Goal: Browse casually: Explore the website without a specific task or goal

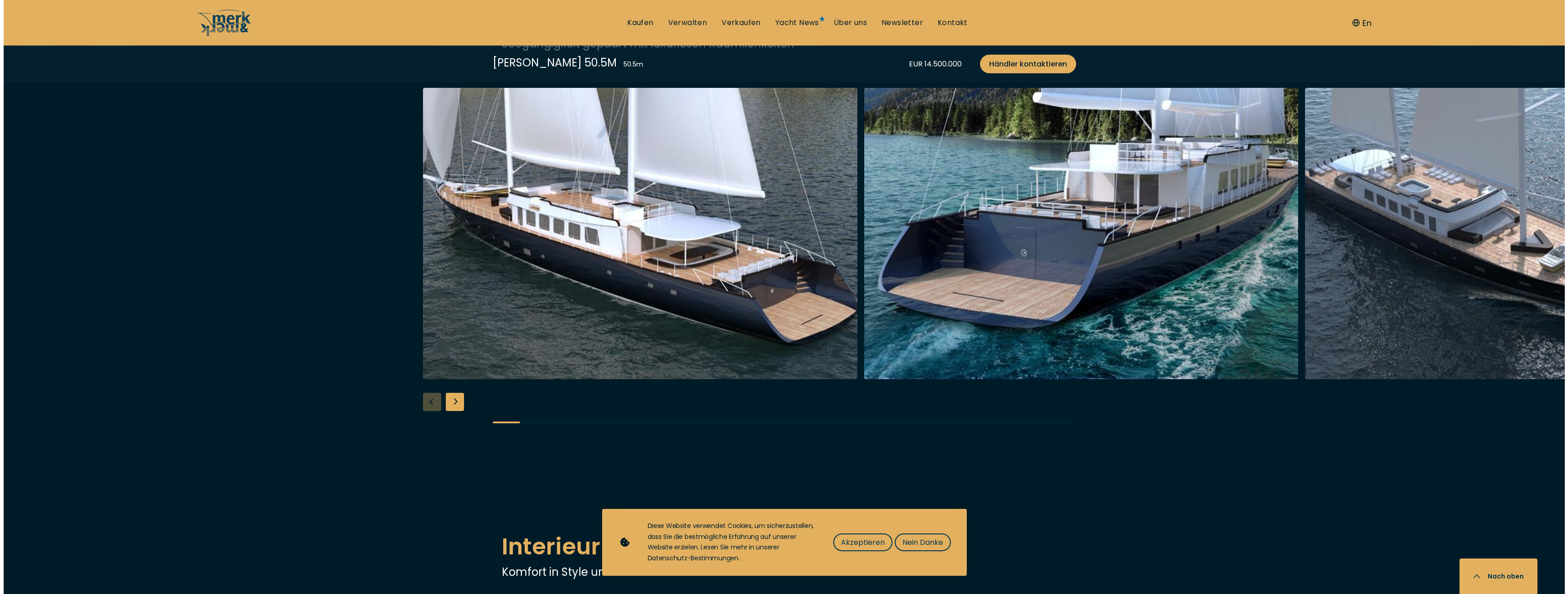
scroll to position [1076, 0]
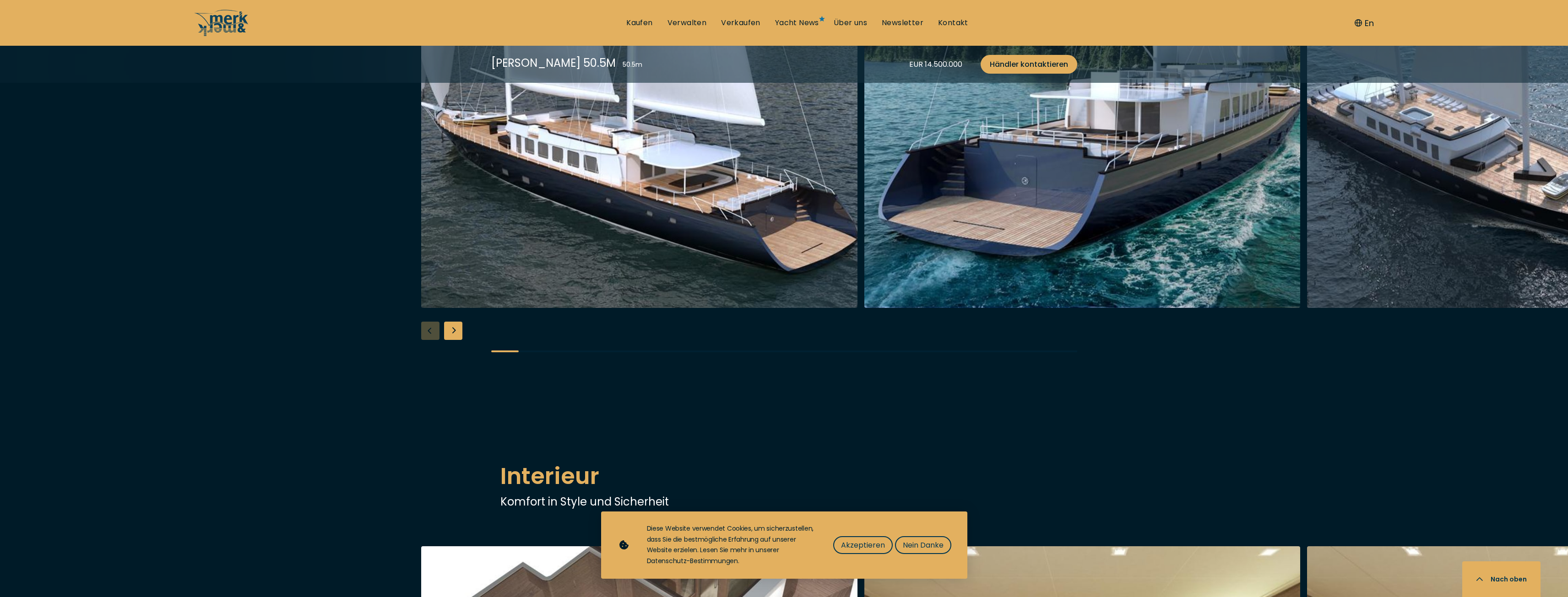
click at [682, 183] on img "button" at bounding box center [639, 162] width 436 height 293
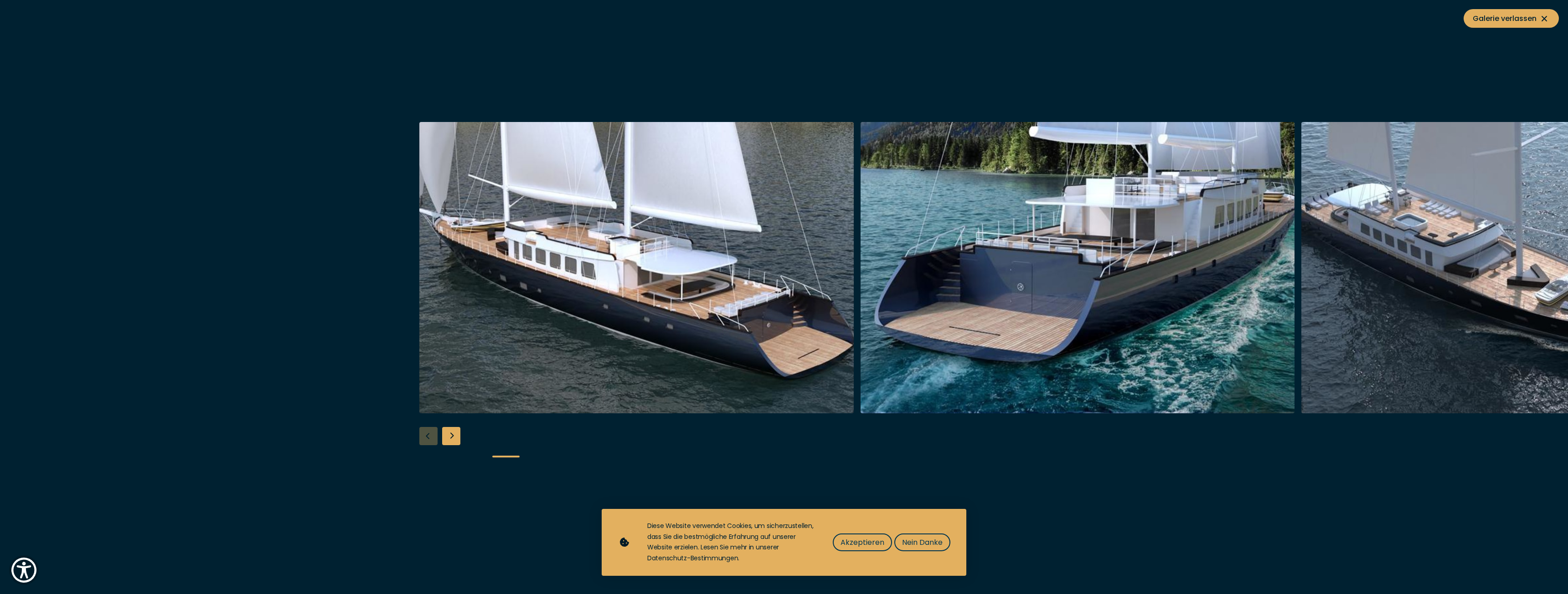
click at [455, 433] on div "Next slide" at bounding box center [451, 436] width 18 height 18
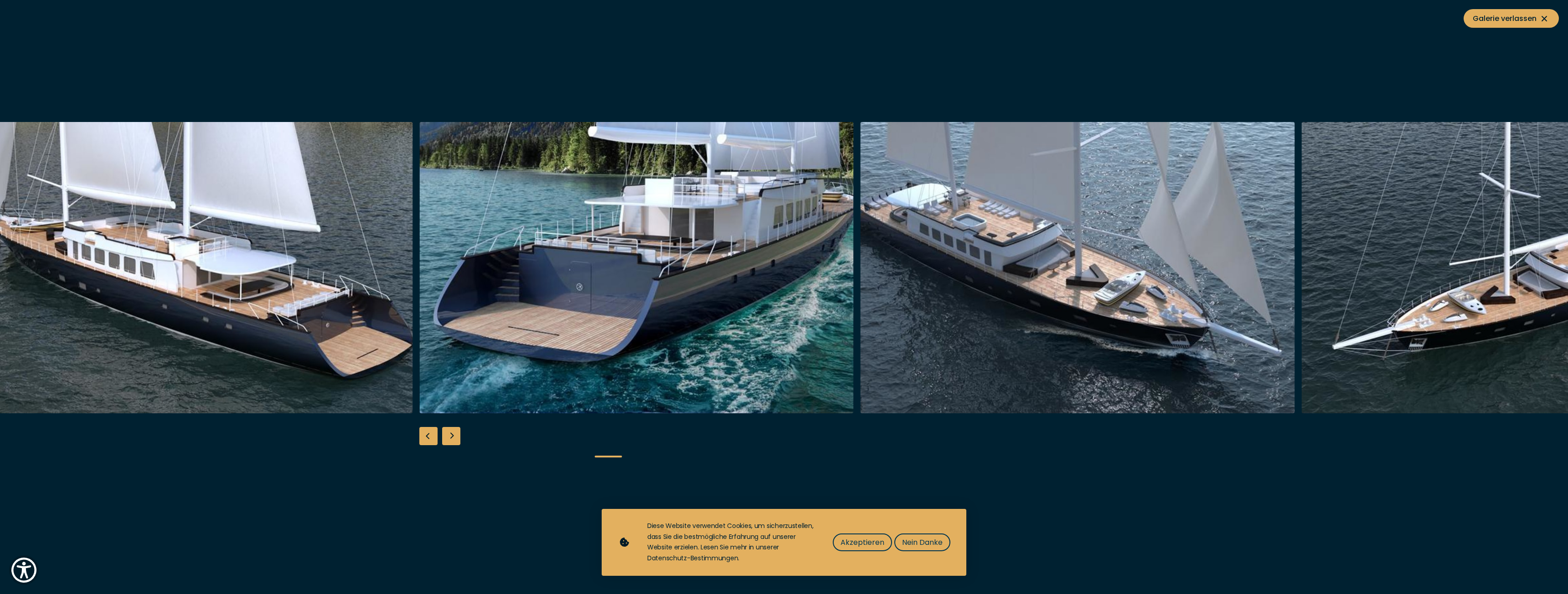
click at [455, 433] on div "Next slide" at bounding box center [451, 436] width 18 height 18
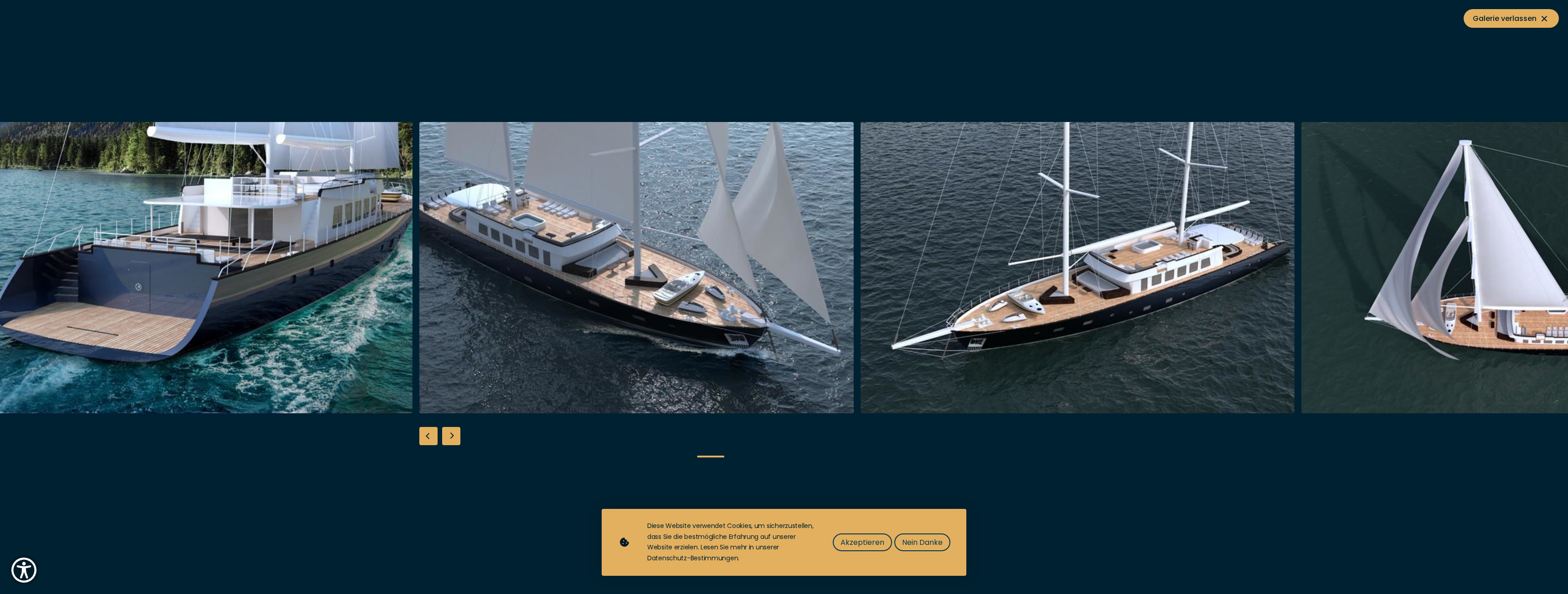
click at [455, 433] on div "Next slide" at bounding box center [451, 436] width 18 height 18
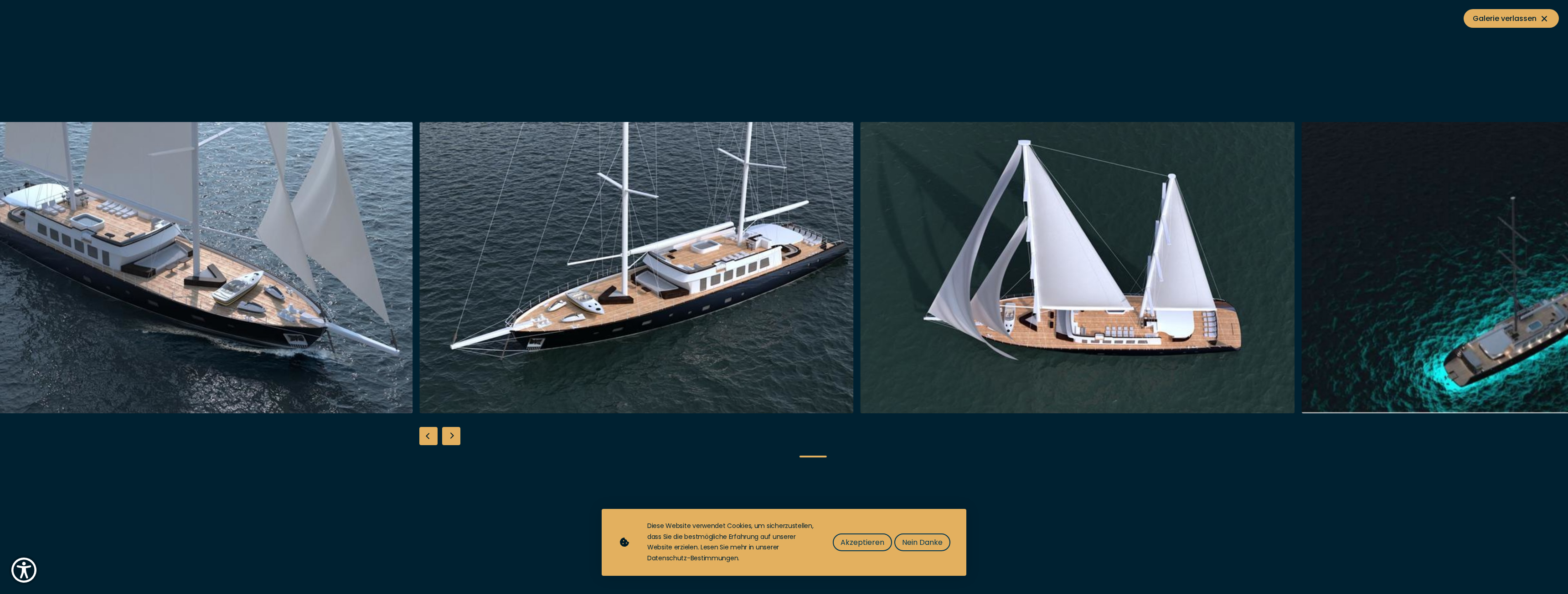
click at [455, 433] on div "Next slide" at bounding box center [451, 436] width 18 height 18
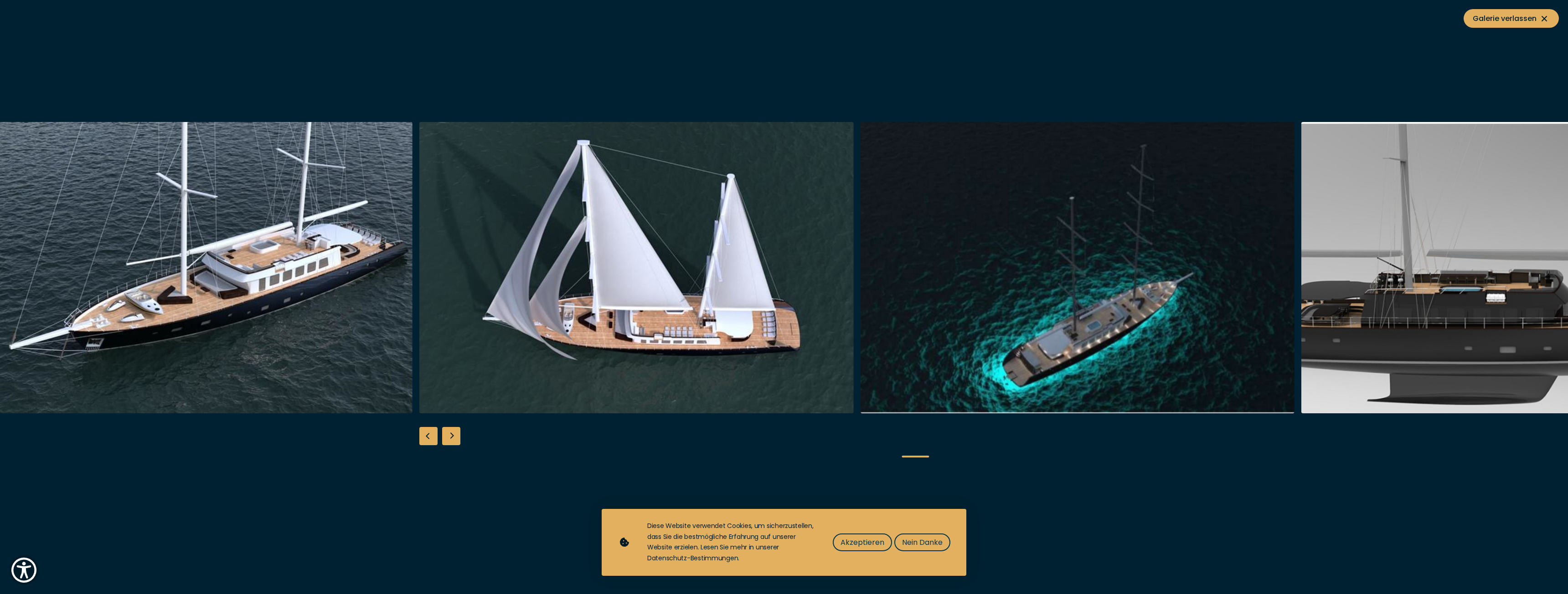
click at [455, 433] on div "Next slide" at bounding box center [451, 436] width 18 height 18
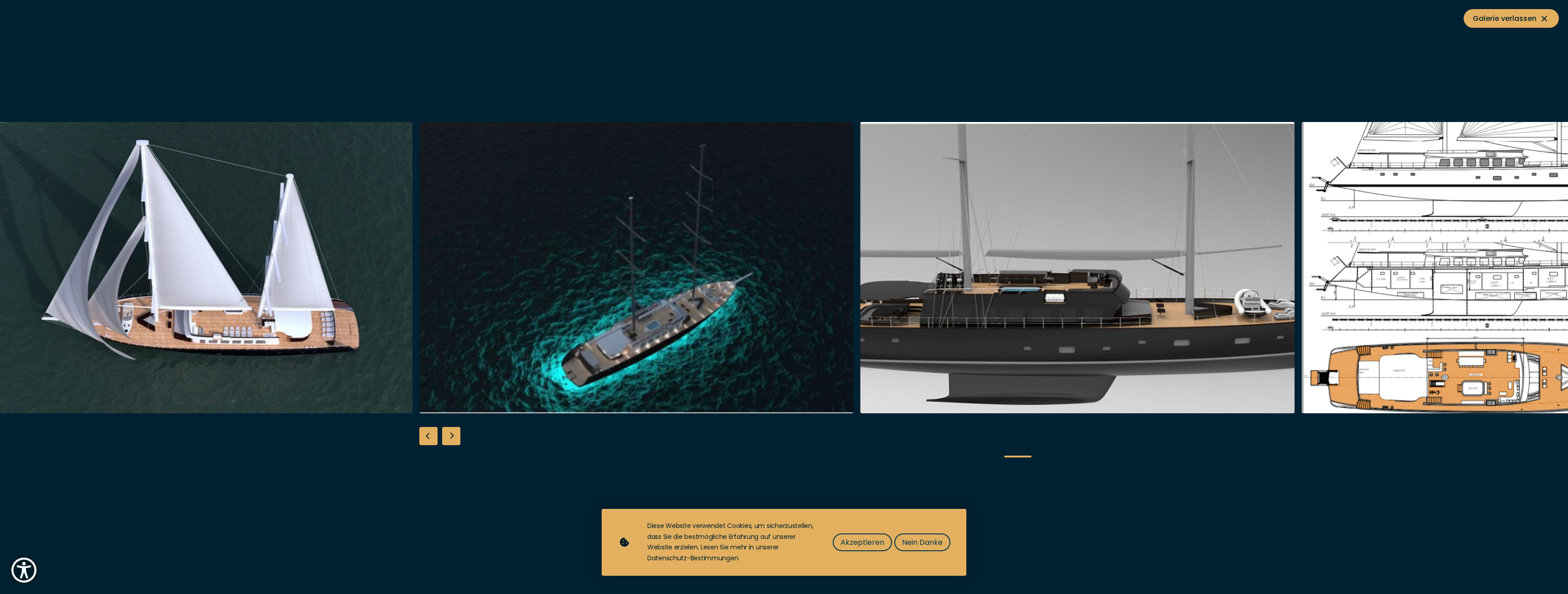
click at [455, 433] on div "Next slide" at bounding box center [451, 436] width 18 height 18
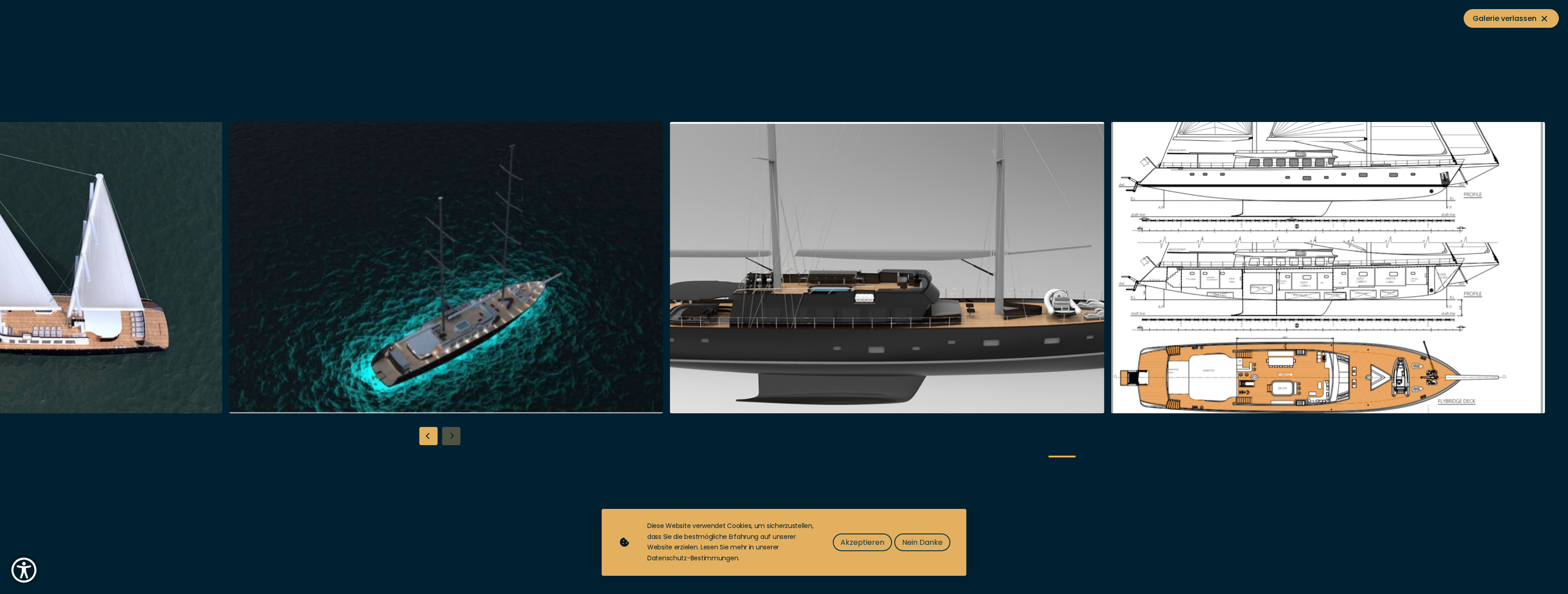
click at [455, 433] on div at bounding box center [784, 297] width 1568 height 350
click at [427, 429] on div "Previous slide" at bounding box center [428, 436] width 18 height 18
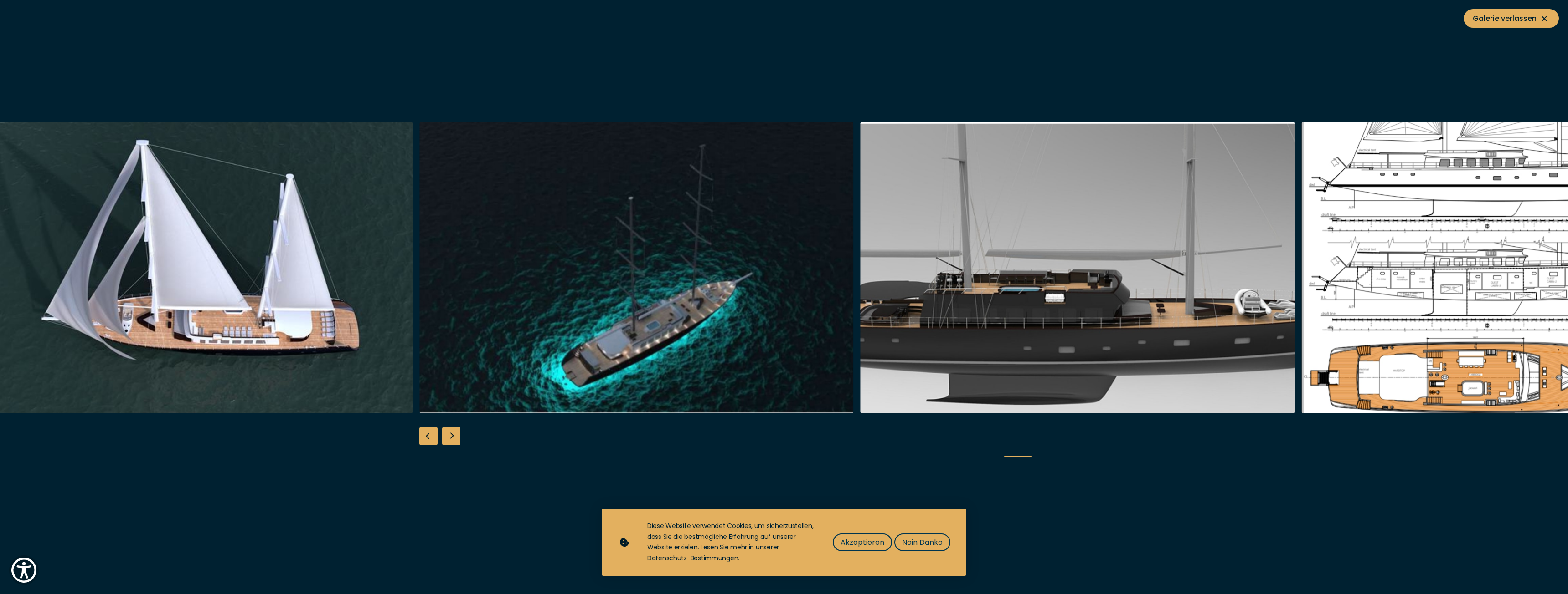
click at [431, 431] on div "Previous slide" at bounding box center [428, 436] width 18 height 18
